Goal: Find specific page/section: Find specific page/section

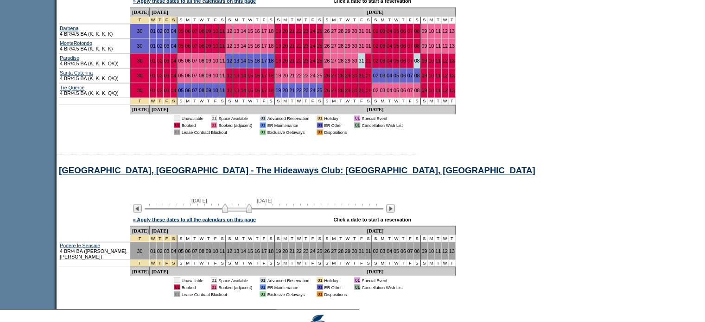
scroll to position [1588, 0]
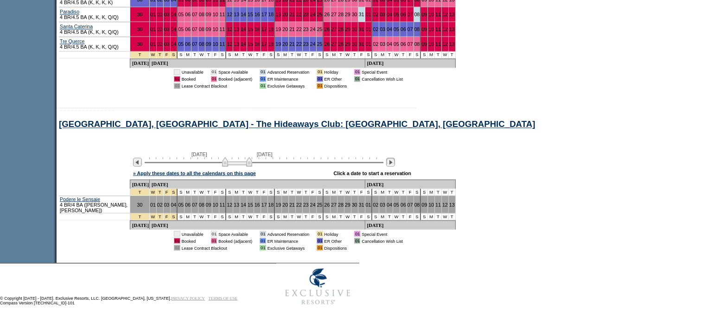
click at [395, 163] on img at bounding box center [390, 162] width 9 height 9
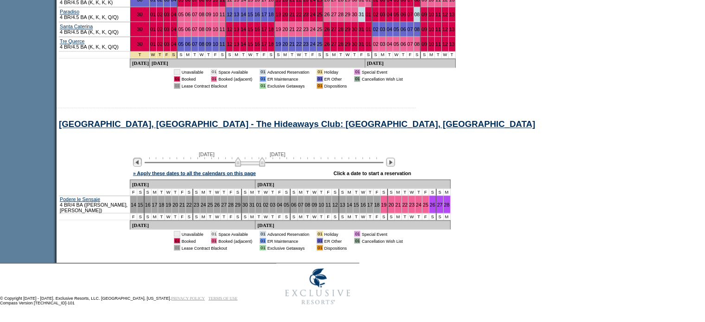
click at [142, 166] on img at bounding box center [137, 162] width 9 height 9
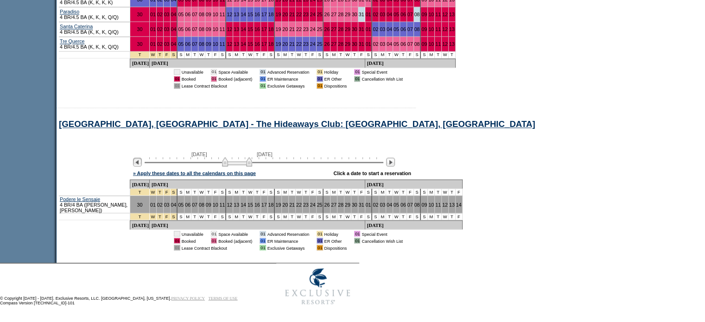
click at [142, 166] on img at bounding box center [137, 162] width 9 height 9
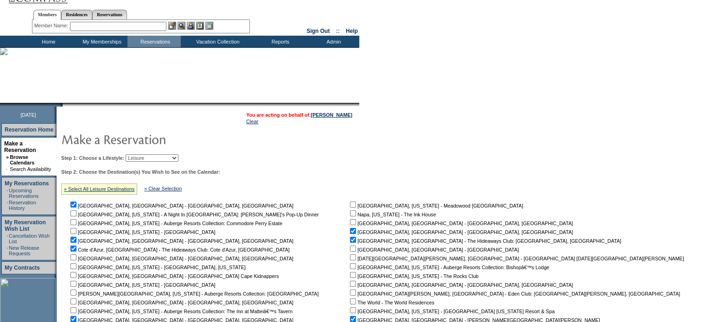
scroll to position [0, 0]
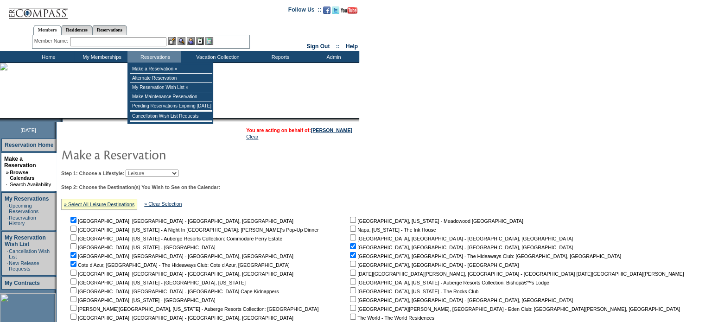
click at [125, 43] on input "text" at bounding box center [118, 41] width 96 height 9
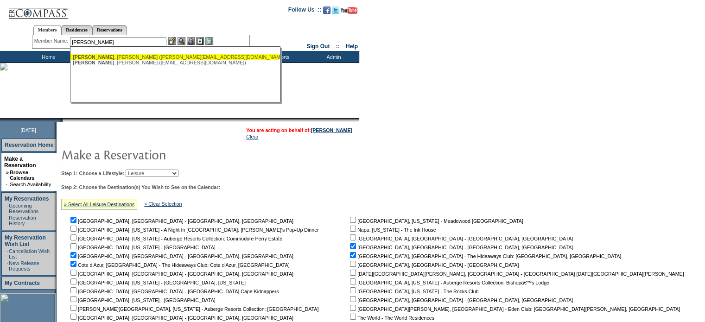
click at [134, 54] on div "[PERSON_NAME] ([PERSON_NAME][EMAIL_ADDRESS][DOMAIN_NAME])" at bounding box center [175, 57] width 204 height 6
type input "[PERSON_NAME] ([PERSON_NAME][EMAIL_ADDRESS][DOMAIN_NAME])"
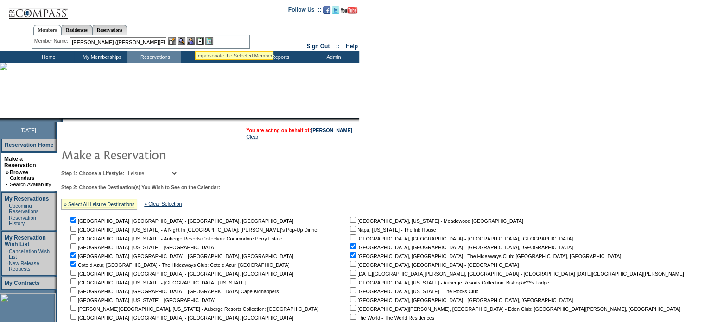
click at [194, 40] on img at bounding box center [191, 41] width 8 height 8
click at [184, 41] on img at bounding box center [182, 41] width 8 height 8
